Goal: Task Accomplishment & Management: Manage account settings

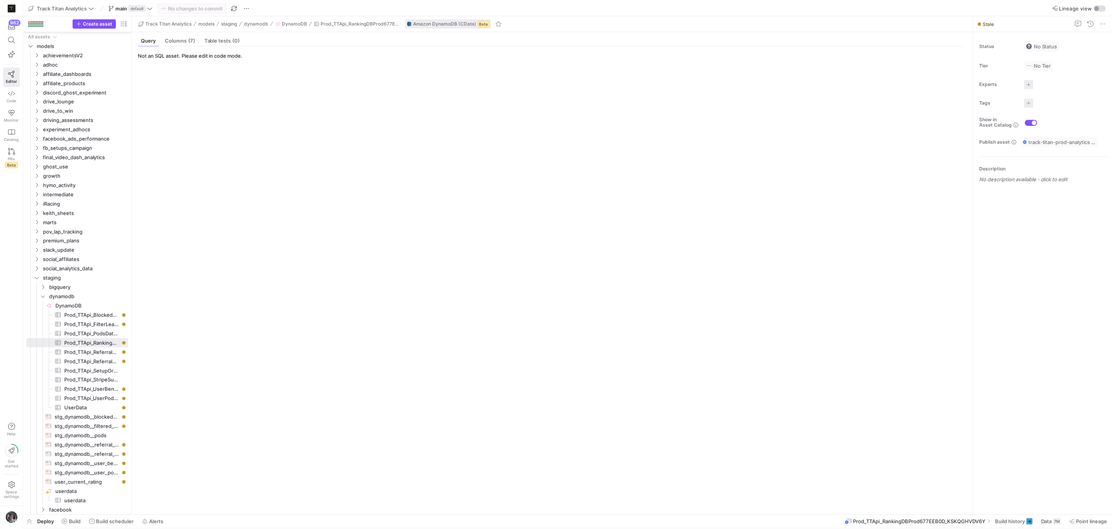
scroll to position [85, 0]
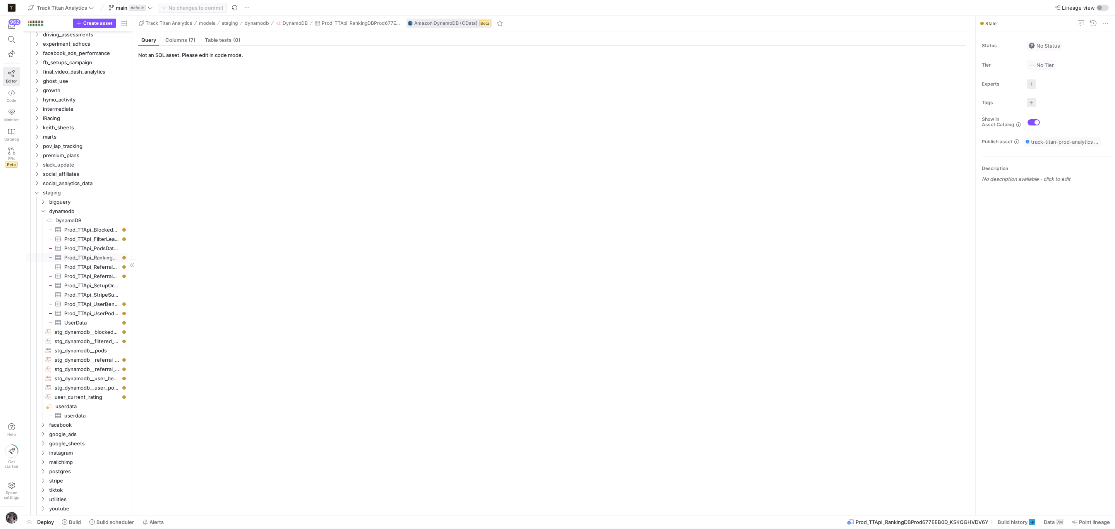
click at [94, 257] on span "Prod_TTApi_RankingDBProd677EEB0D_KSKQGHVDV6Y​​​​​​​​​" at bounding box center [91, 257] width 55 height 9
click at [1032, 520] on icon at bounding box center [1032, 522] width 6 height 6
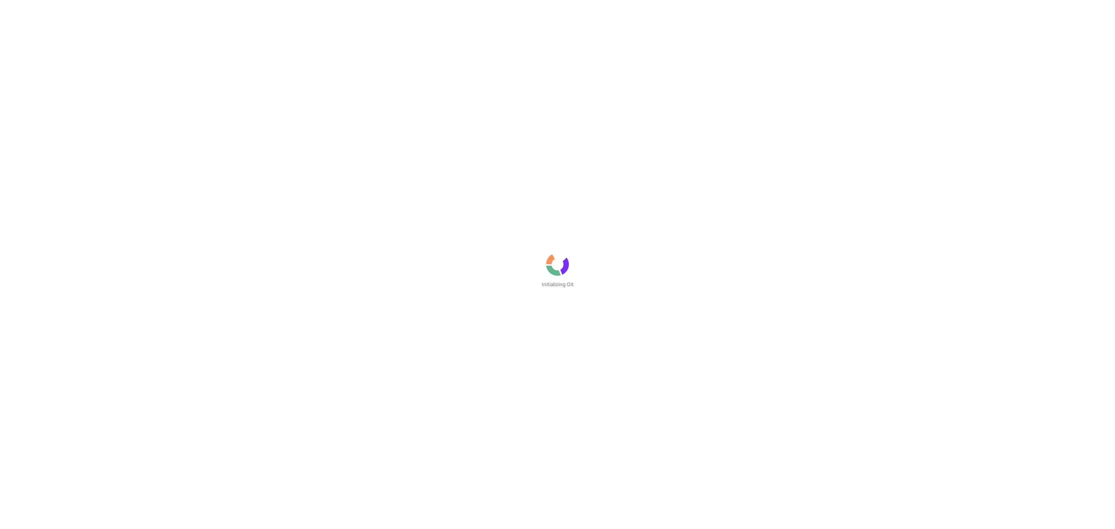
click at [899, 375] on div "Initializing Git" at bounding box center [557, 264] width 1115 height 529
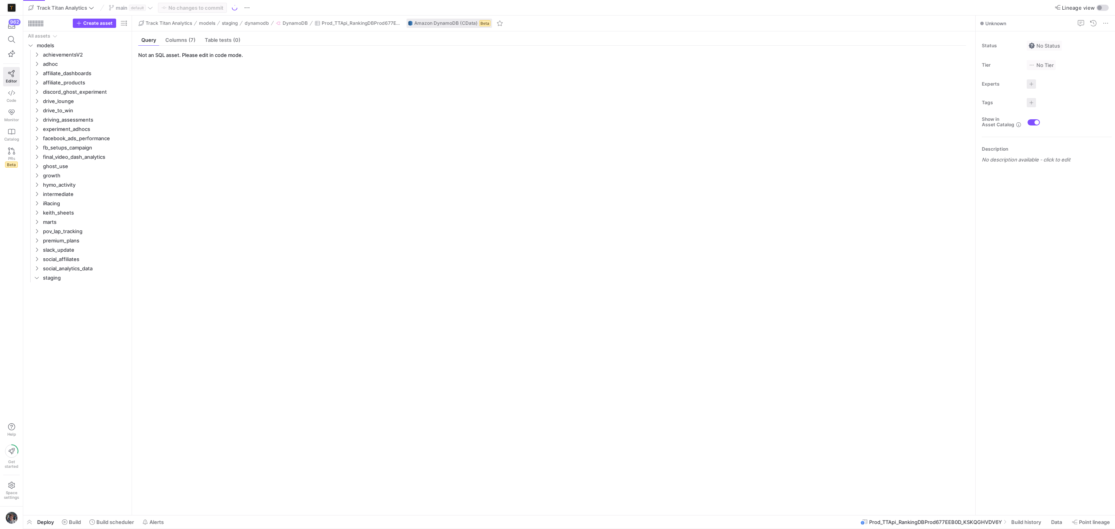
click at [890, 407] on y42-source-table-entity-query-view "Not an SQL asset. Please edit in code mode." at bounding box center [552, 280] width 828 height 457
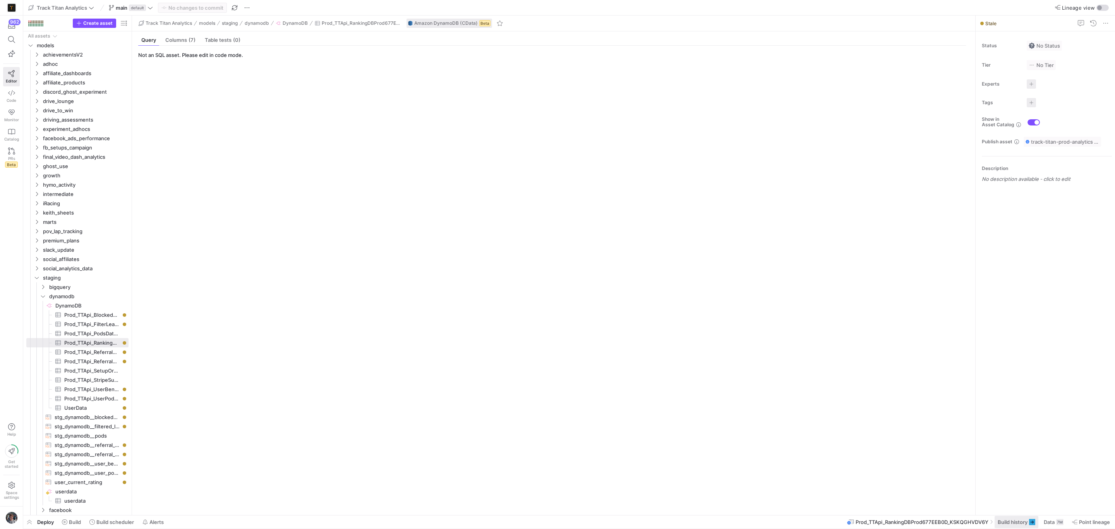
click at [1012, 527] on span at bounding box center [1017, 522] width 44 height 12
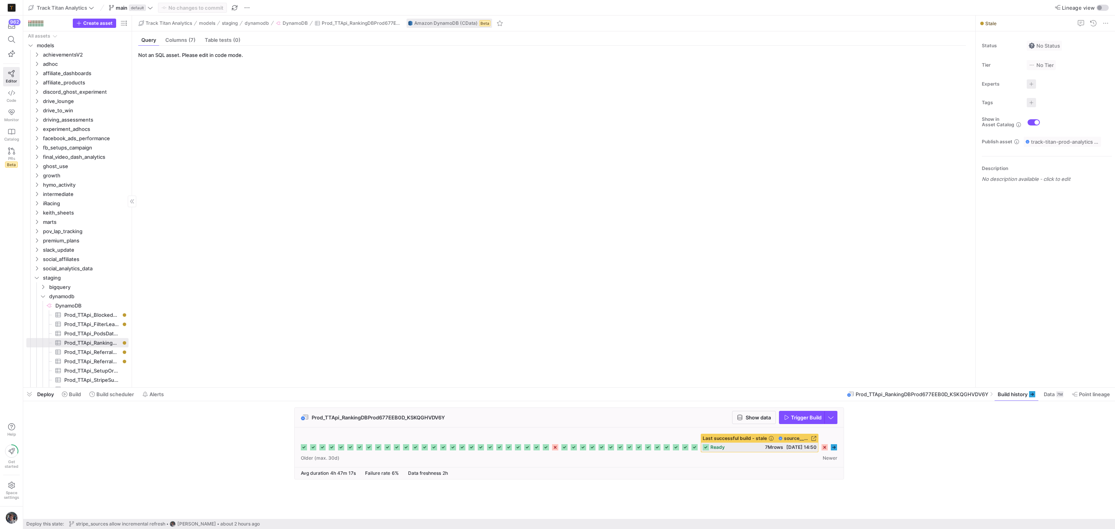
drag, startPoint x: 24, startPoint y: 395, endPoint x: 128, endPoint y: 465, distance: 124.9
click at [24, 395] on span "button" at bounding box center [29, 394] width 12 height 13
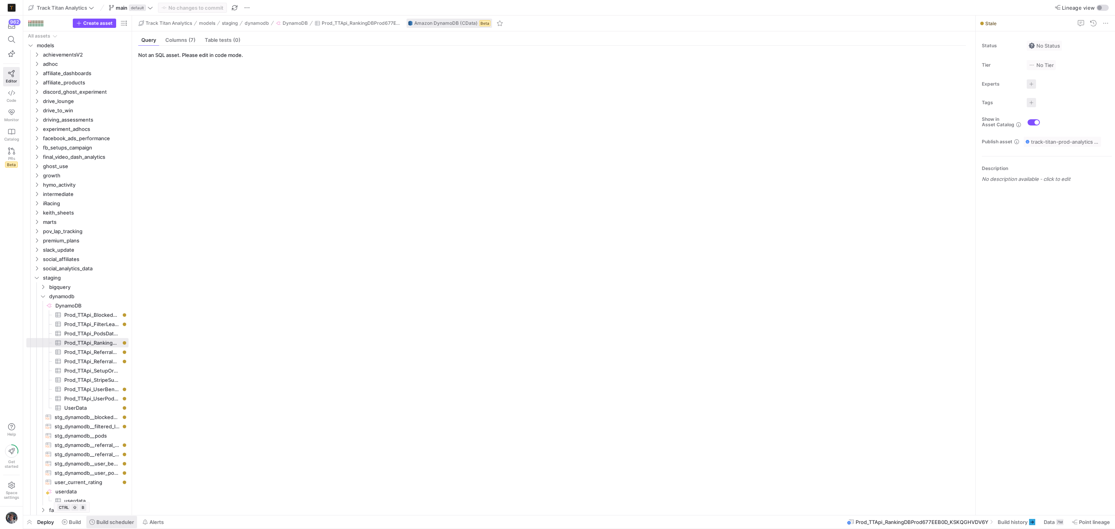
click at [115, 525] on span "Build scheduler" at bounding box center [115, 522] width 38 height 6
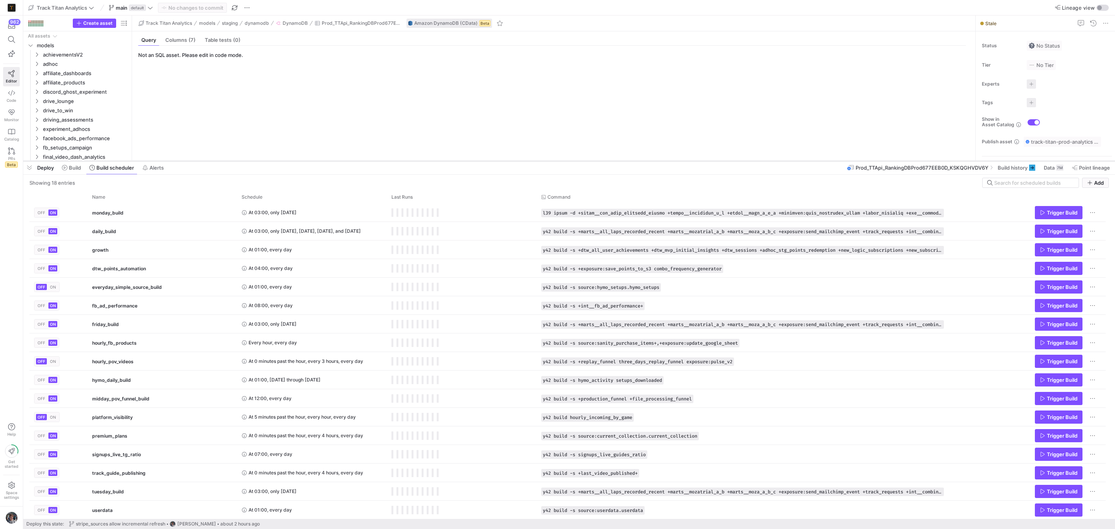
drag, startPoint x: 287, startPoint y: 386, endPoint x: 292, endPoint y: 161, distance: 224.3
click at [292, 161] on div at bounding box center [569, 161] width 1092 height 3
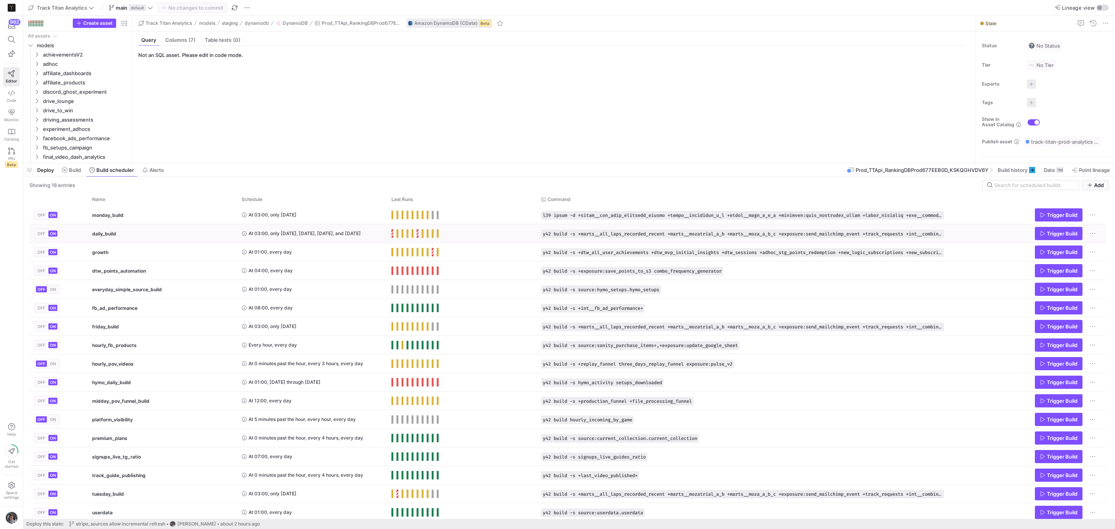
click at [160, 236] on div "daily_build" at bounding box center [162, 234] width 140 height 18
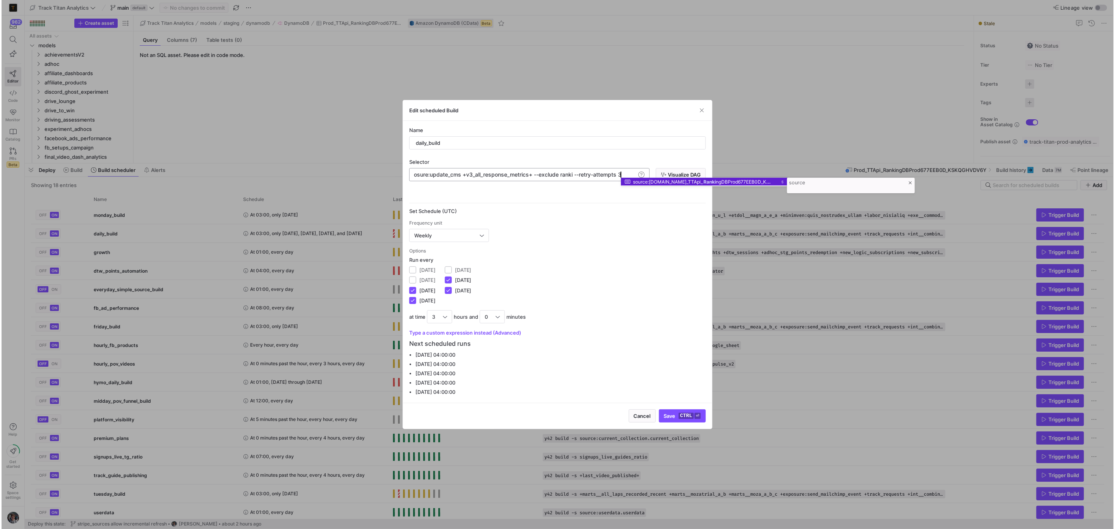
scroll to position [0, 1350]
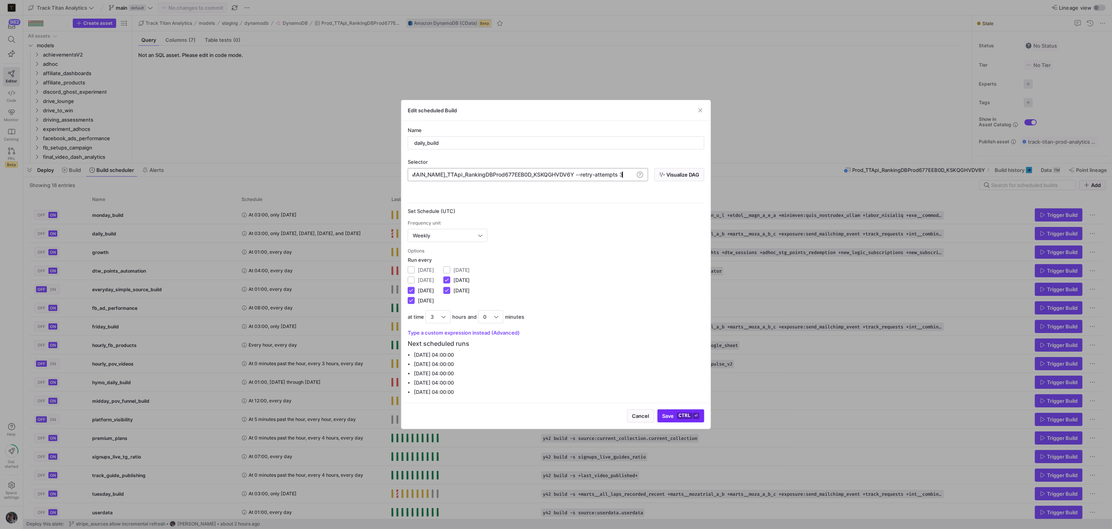
type textarea "ership_funnel_stacked +exposure:update_mailchimp +iRacing_calendar +marts__affi…"
click at [677, 412] on span "submit" at bounding box center [681, 416] width 46 height 12
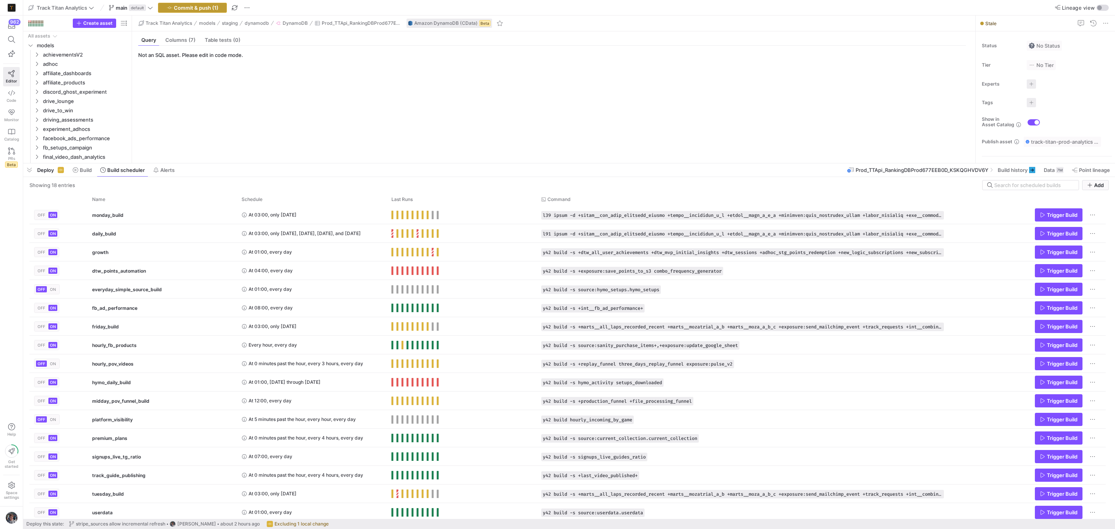
click at [170, 9] on icon "button" at bounding box center [169, 7] width 5 height 5
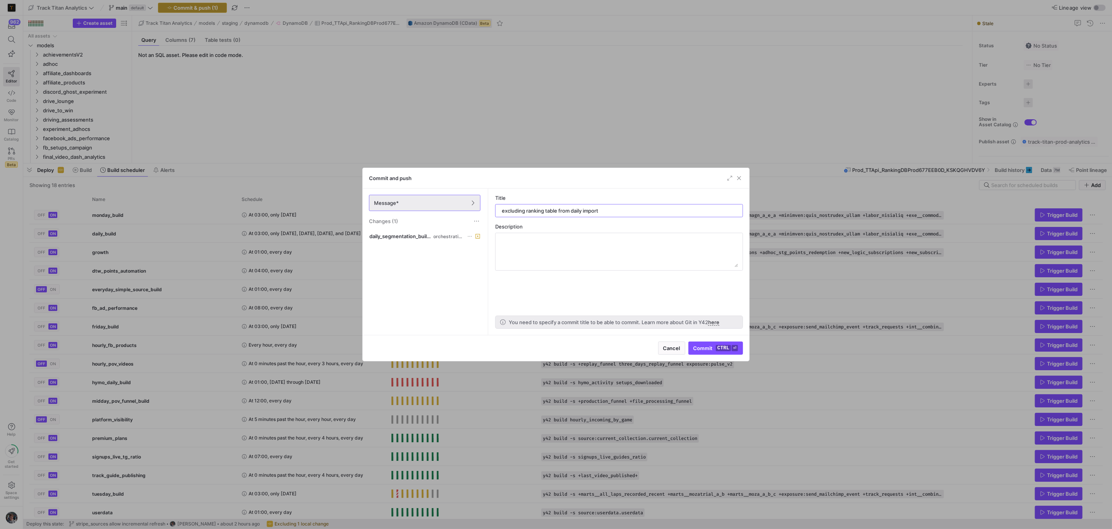
type input "excluding ranking table from daily import"
